Goal: Transaction & Acquisition: Purchase product/service

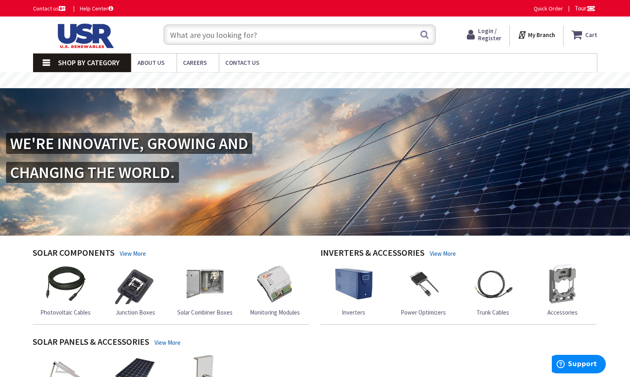
paste input "GE THQMV200D 200A 22K CIRCUIT BREAKER KIT"
type input "GE THQMV200D 200A 22K CIRCUIT BREAKER KIT"
click at [426, 34] on button "Search" at bounding box center [424, 34] width 10 height 18
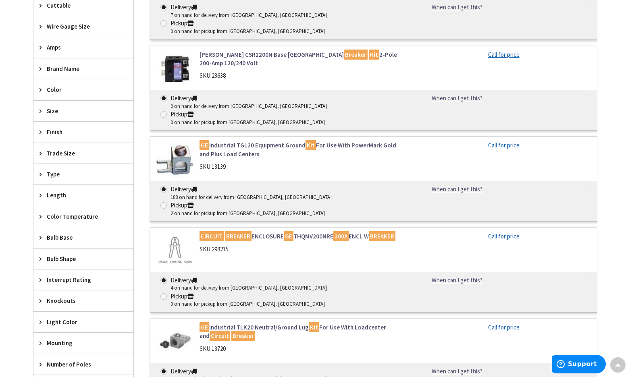
scroll to position [322, 0]
